Goal: Transaction & Acquisition: Book appointment/travel/reservation

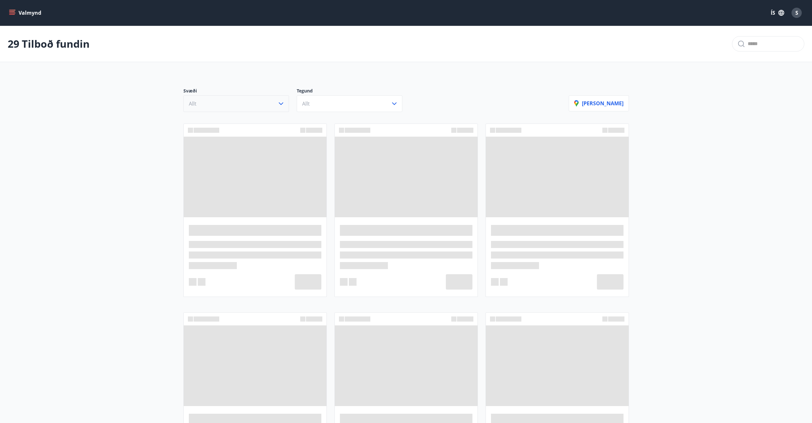
click at [259, 104] on button "Allt" at bounding box center [236, 103] width 106 height 17
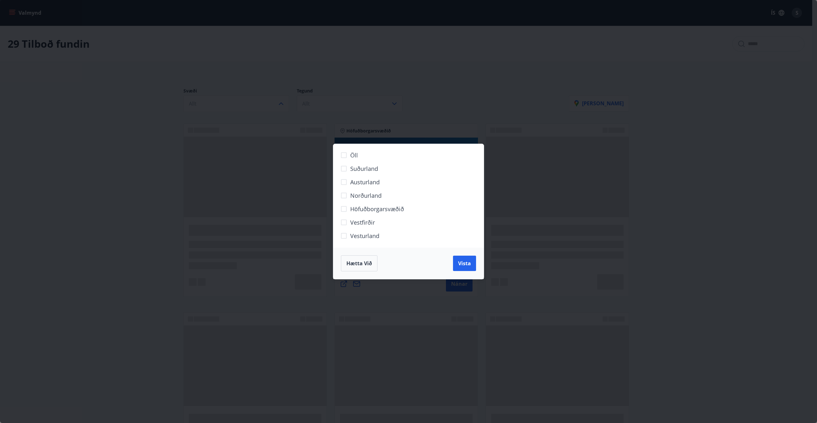
click at [146, 120] on div "Öll Suðurland [GEOGRAPHIC_DATA] Norðurland Höfuðborgarsvæðið [GEOGRAPHIC_DATA] …" at bounding box center [408, 211] width 817 height 423
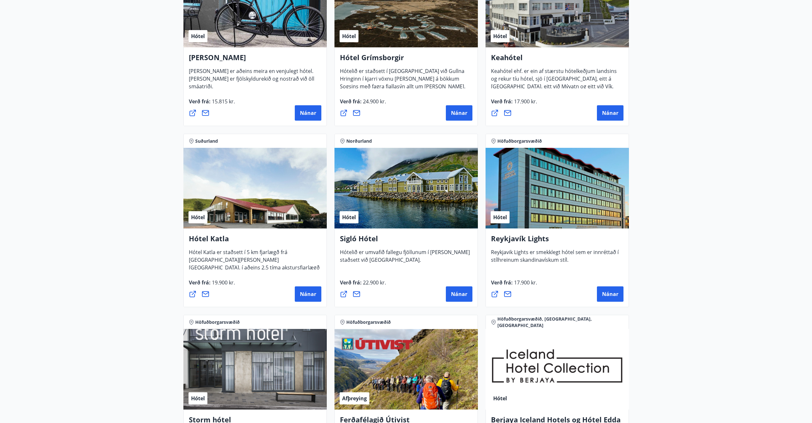
scroll to position [384, 0]
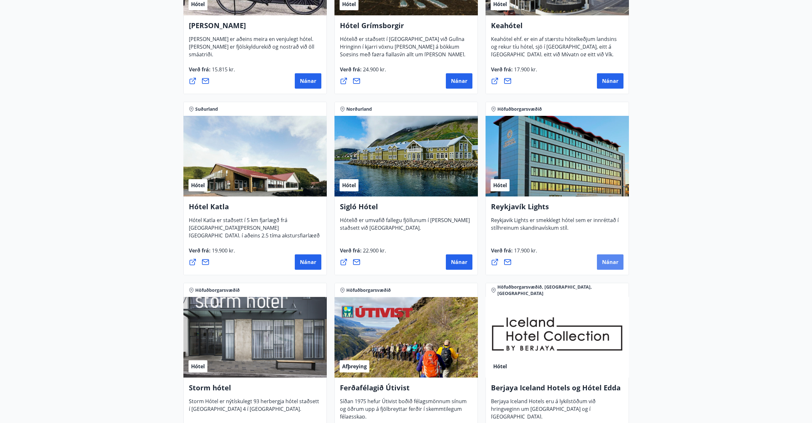
click at [614, 260] on span "Nánar" at bounding box center [610, 262] width 16 height 7
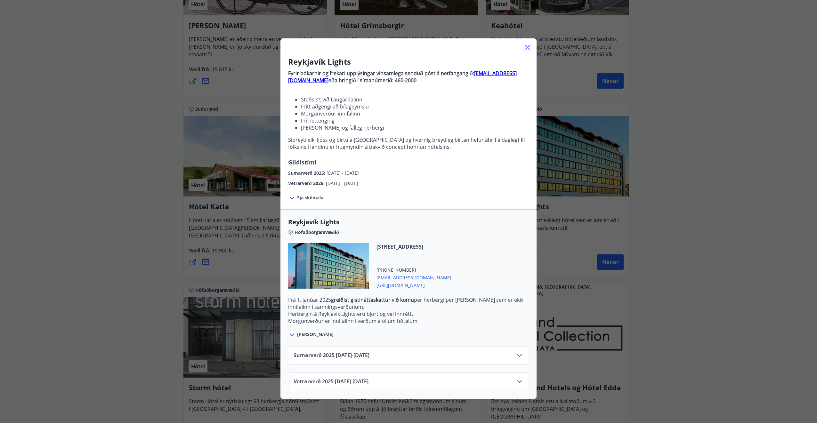
click at [293, 199] on icon at bounding box center [292, 198] width 8 height 8
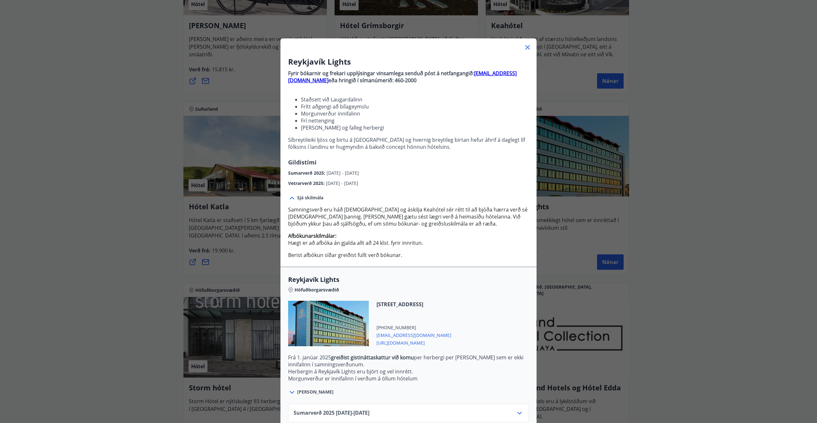
click at [283, 197] on div "Sjá skilmála Samningsverð eru háð [DEMOGRAPHIC_DATA] og áskilja [PERSON_NAME] s…" at bounding box center [409, 226] width 256 height 79
click at [290, 197] on icon at bounding box center [292, 198] width 4 height 3
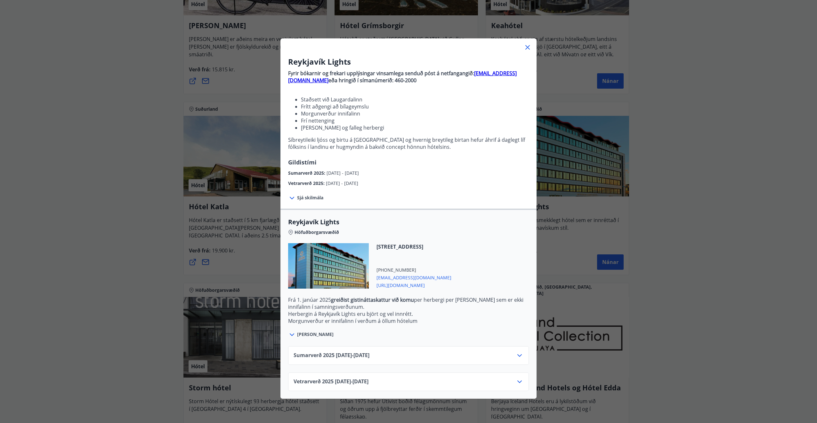
click at [417, 359] on div "Sumarverð [PHONE_NUMBER][DATE] - [DATE]" at bounding box center [409, 358] width 230 height 13
drag, startPoint x: 527, startPoint y: 45, endPoint x: 527, endPoint y: 53, distance: 7.4
click at [527, 45] on icon at bounding box center [528, 48] width 8 height 8
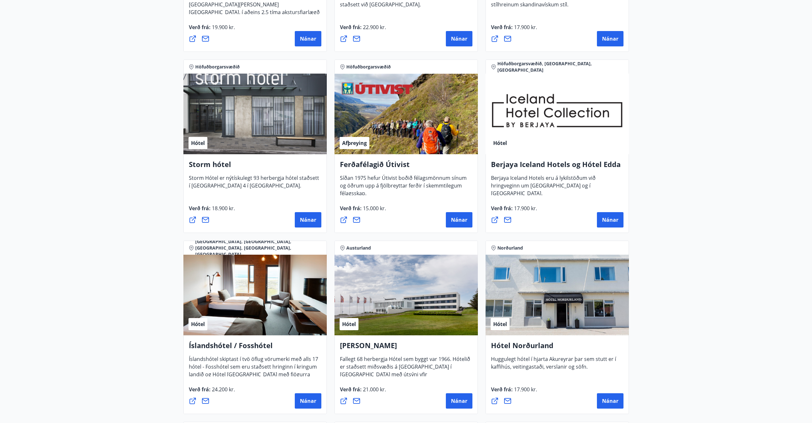
scroll to position [608, 0]
